Goal: Task Accomplishment & Management: Use online tool/utility

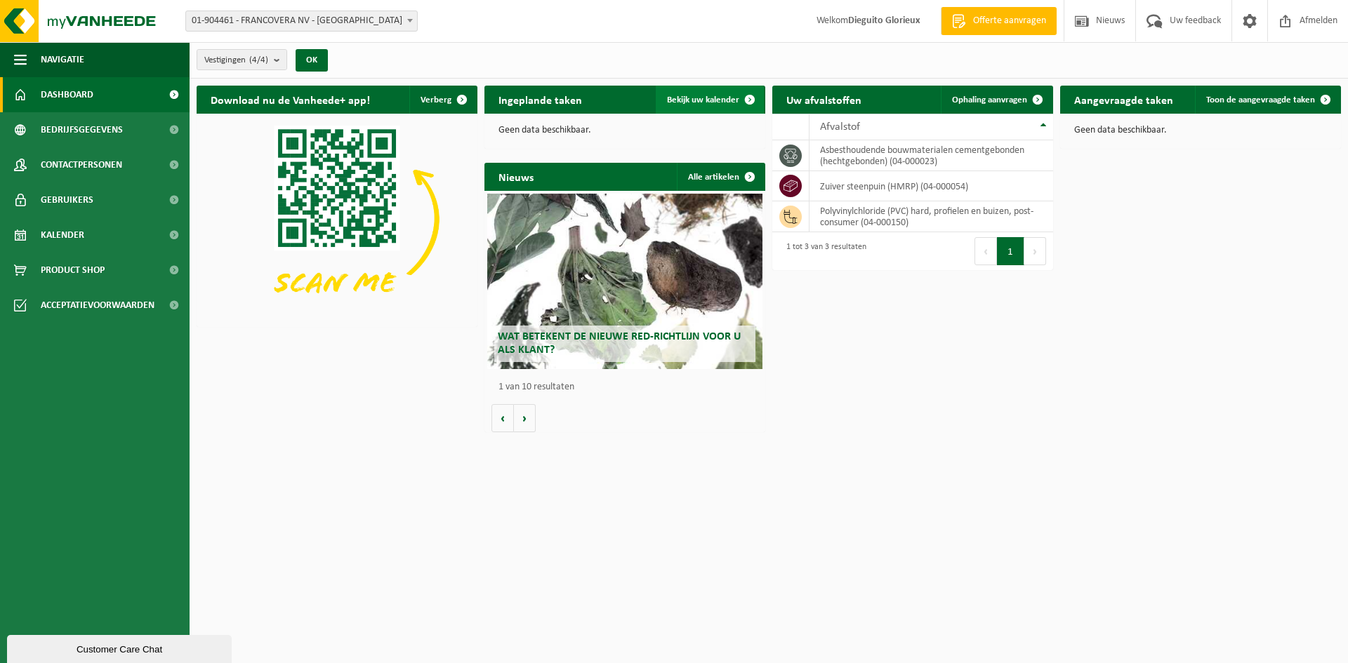
click at [687, 95] on span "Bekijk uw kalender" at bounding box center [703, 99] width 72 height 9
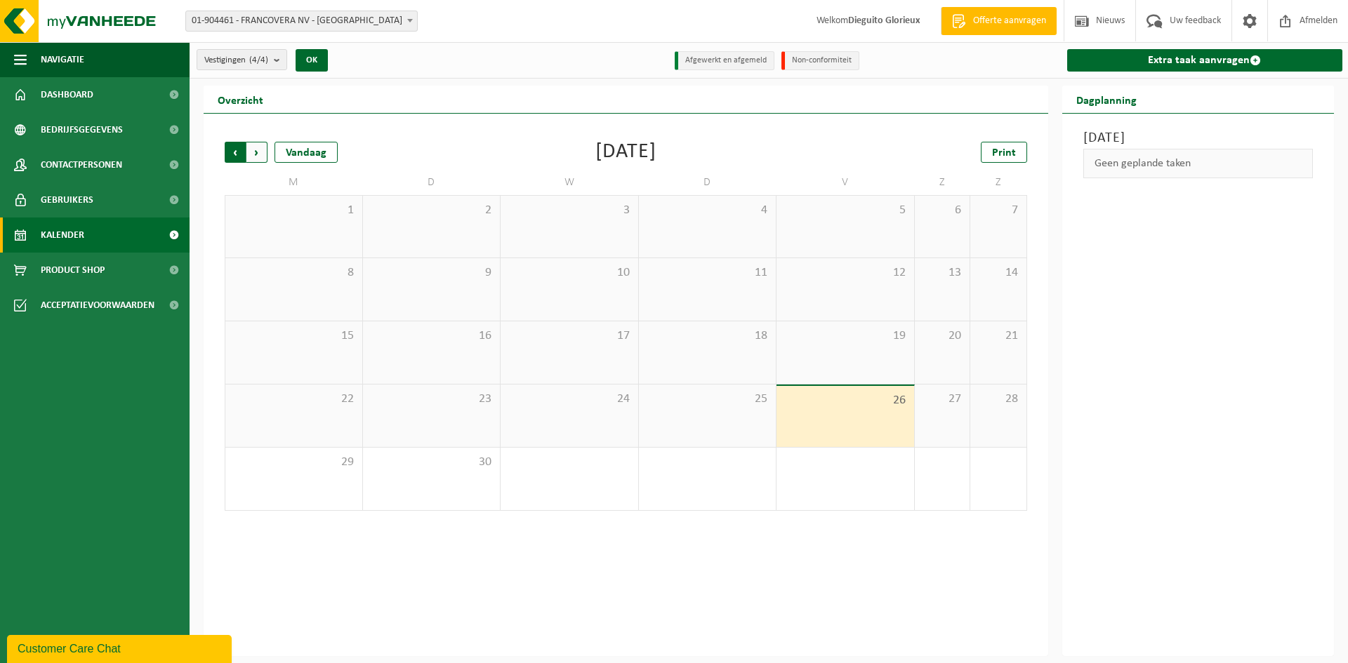
click at [260, 157] on span "Volgende" at bounding box center [256, 152] width 21 height 21
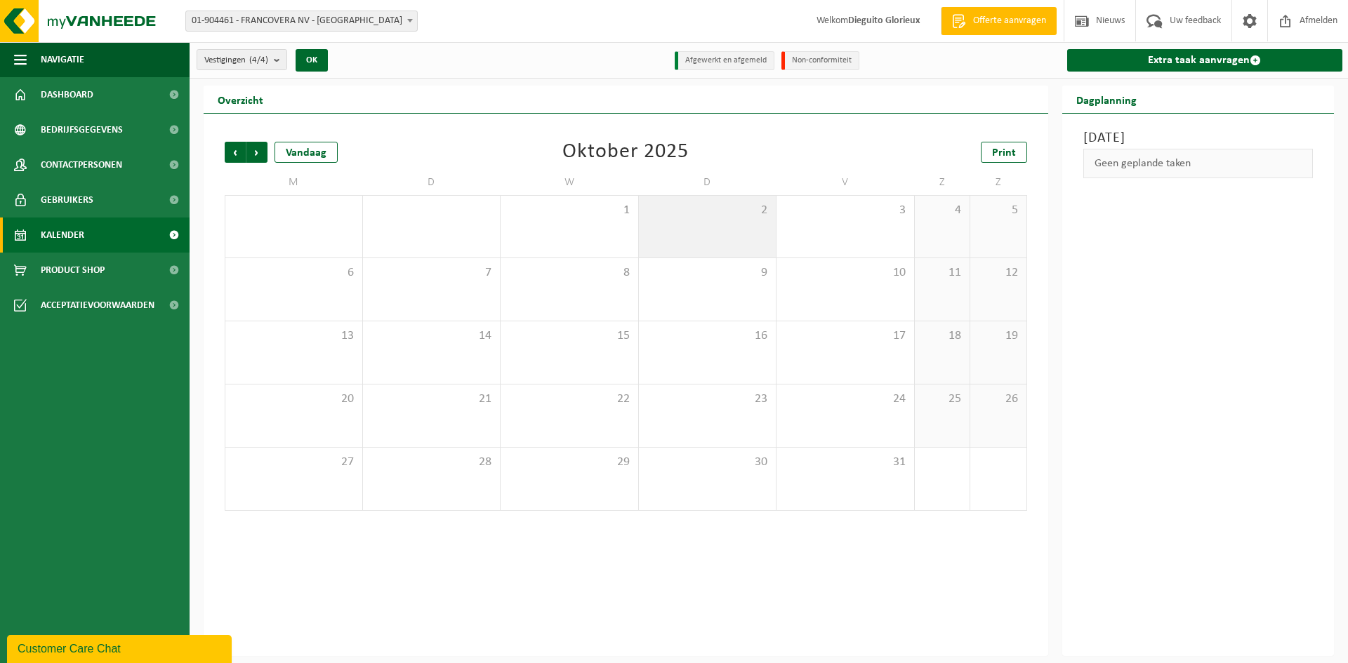
click at [703, 232] on div "2" at bounding box center [708, 227] width 138 height 62
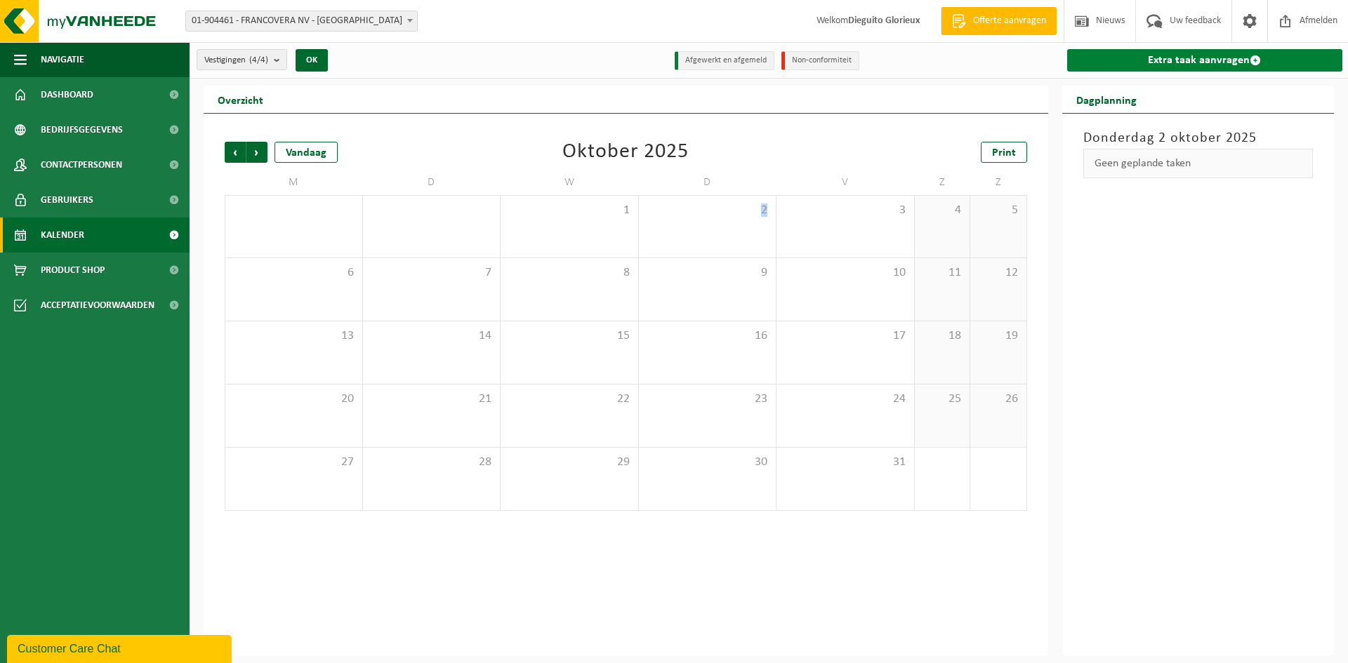
drag, startPoint x: 703, startPoint y: 232, endPoint x: 1165, endPoint y: 60, distance: 492.6
click at [1165, 59] on link "Extra taak aanvragen" at bounding box center [1205, 60] width 276 height 22
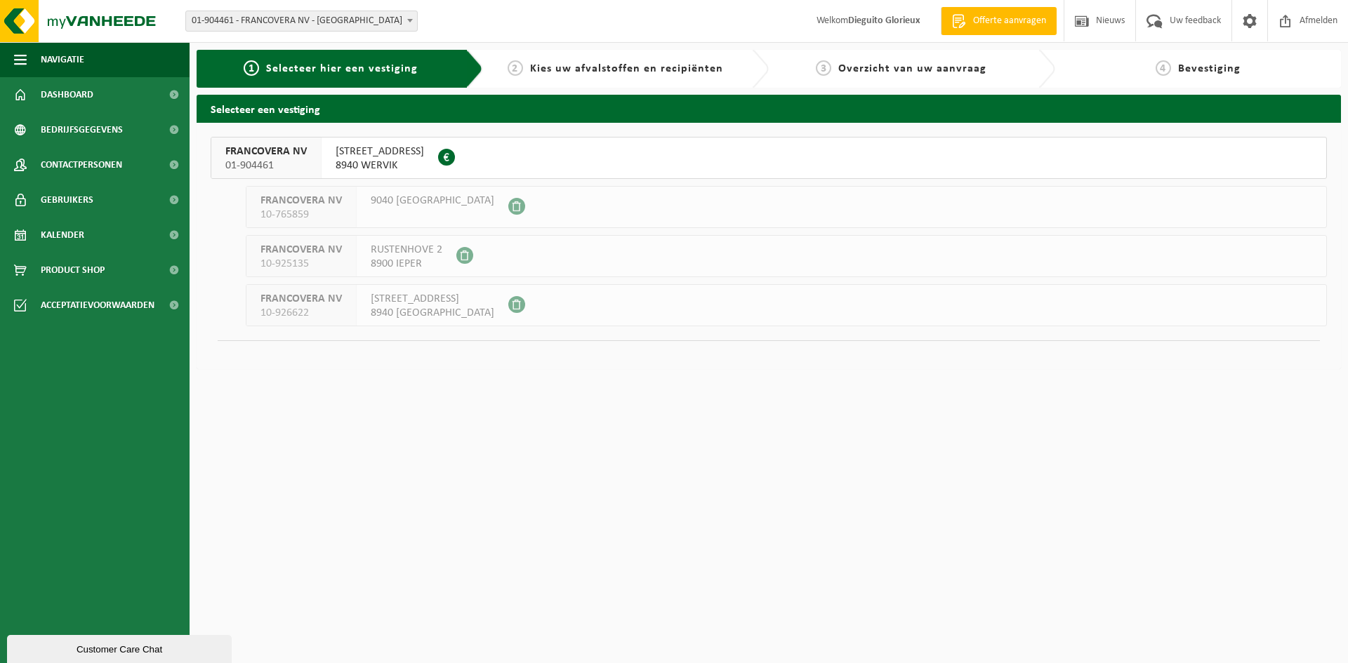
click at [379, 151] on span "HOOGWEG 46" at bounding box center [380, 152] width 88 height 14
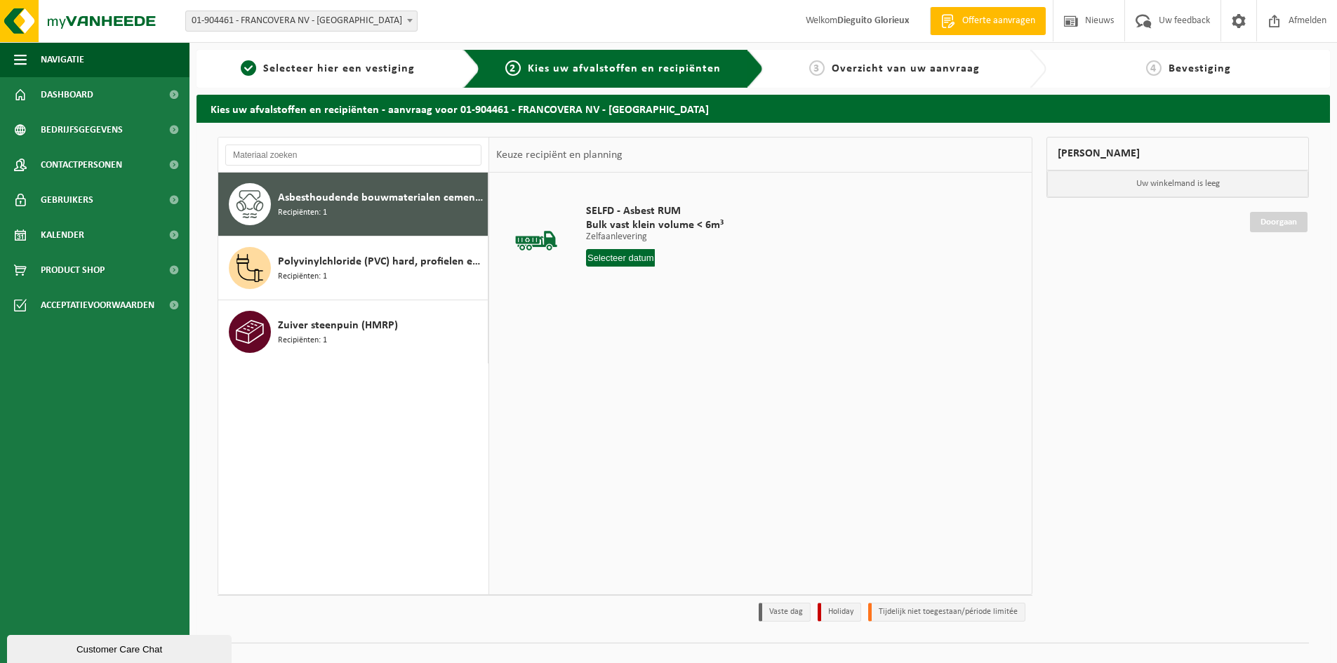
click at [324, 205] on span "Asbesthoudende bouwmaterialen cementgebonden (hechtgebonden)" at bounding box center [381, 198] width 206 height 17
click at [619, 258] on input "text" at bounding box center [620, 258] width 69 height 18
click at [748, 287] on icon at bounding box center [745, 290] width 22 height 22
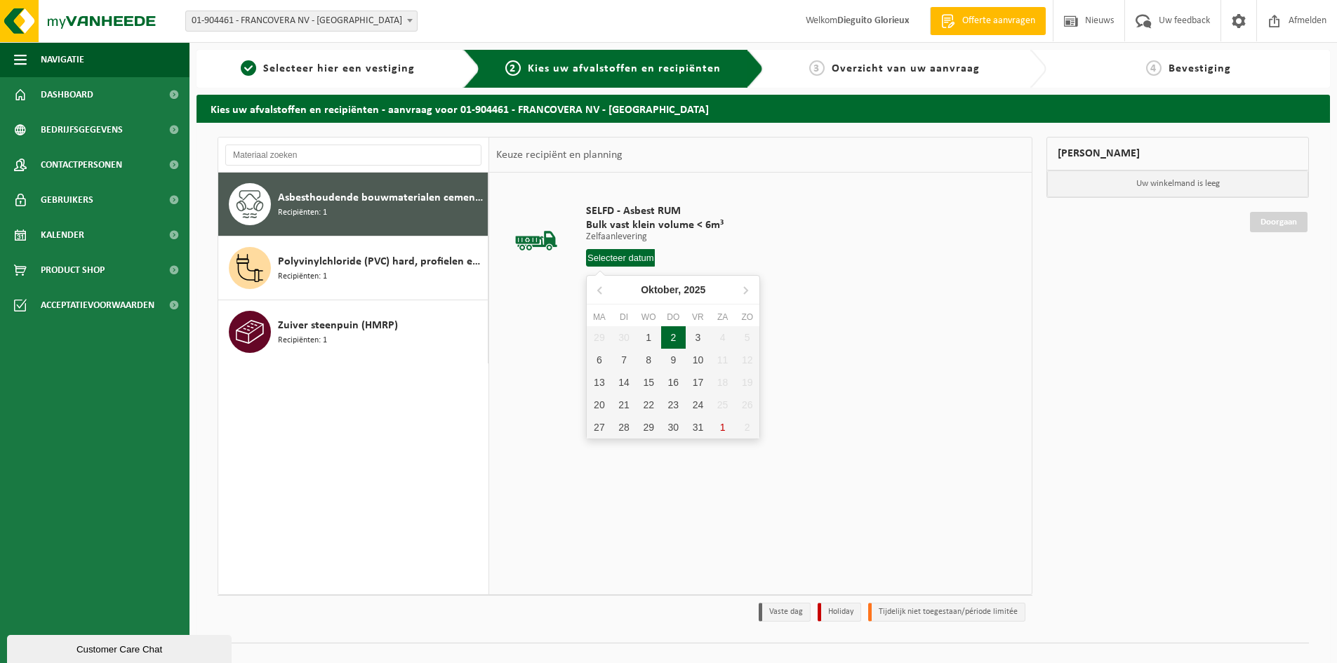
click at [672, 338] on div "2" at bounding box center [673, 337] width 25 height 22
type input "Van 2025-10-02"
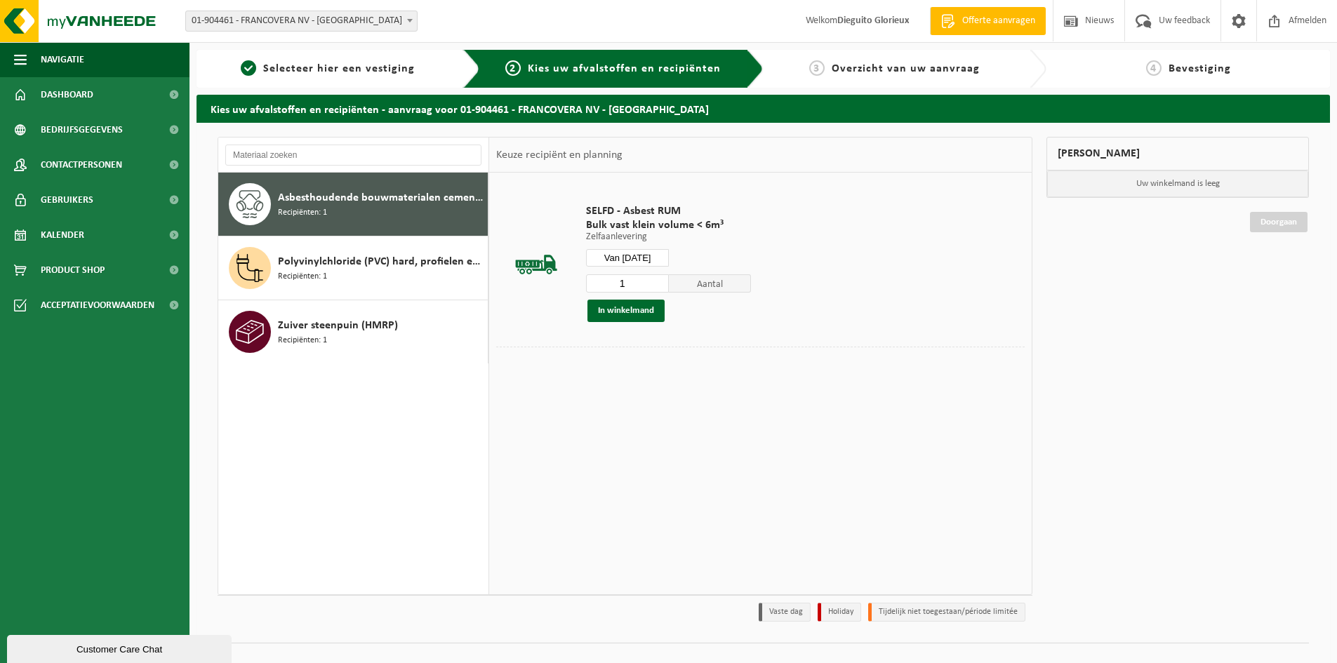
drag, startPoint x: 634, startPoint y: 284, endPoint x: 564, endPoint y: 272, distance: 71.1
click at [571, 272] on tr "SELFD - Asbest RUM Bulk vast klein volume < 6m³ Zelfaanlevering Zelfaanlevering…" at bounding box center [760, 263] width 529 height 167
type input "3"
click at [635, 309] on button "In winkelmand" at bounding box center [626, 311] width 77 height 22
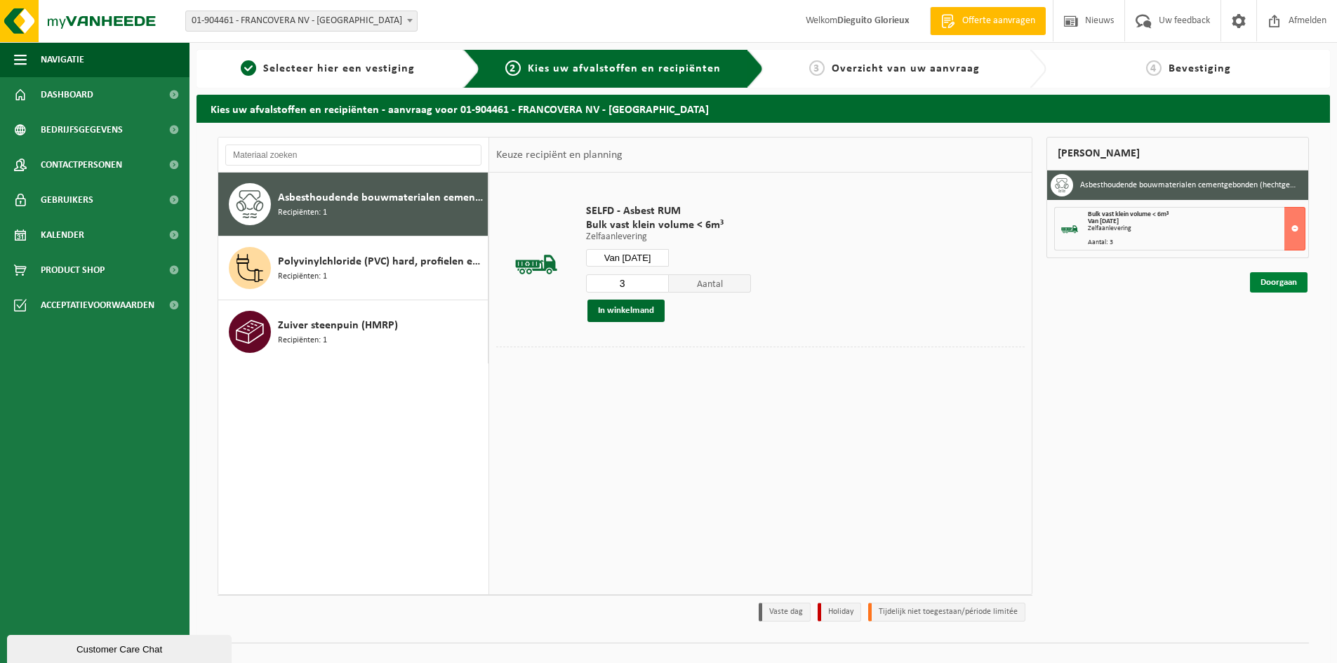
click at [1279, 283] on link "Doorgaan" at bounding box center [1279, 282] width 58 height 20
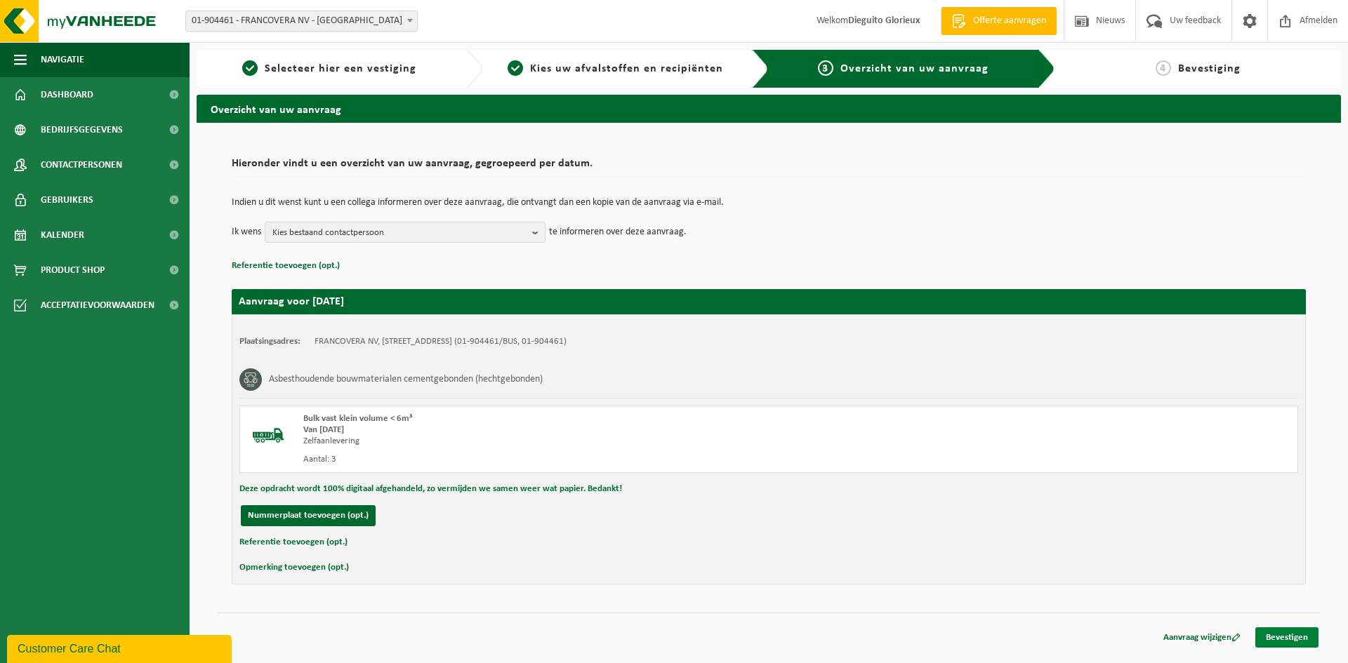
click at [1296, 637] on link "Bevestigen" at bounding box center [1286, 638] width 63 height 20
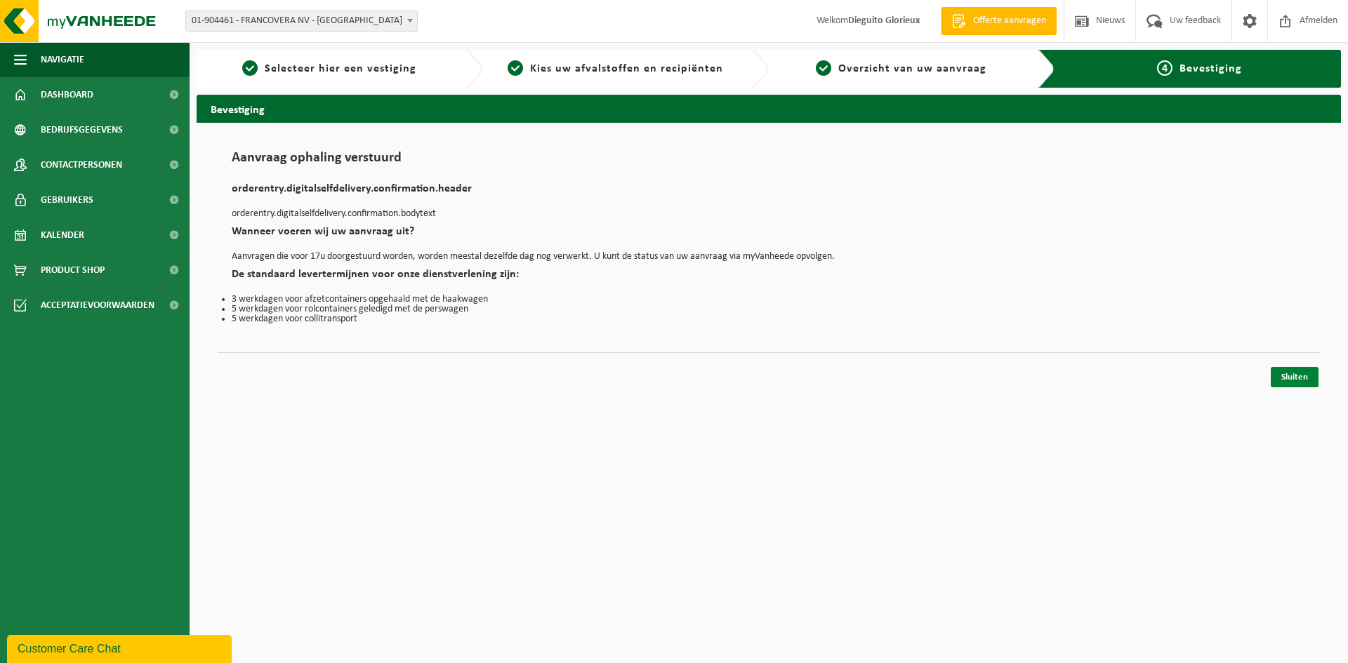
click at [1298, 380] on link "Sluiten" at bounding box center [1295, 377] width 48 height 20
